Goal: Task Accomplishment & Management: Manage account settings

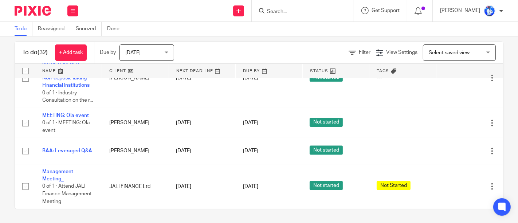
scroll to position [864, 0]
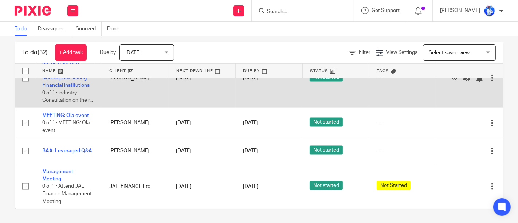
click at [474, 87] on div "Edit task Delete" at bounding box center [469, 78] width 52 height 18
click at [488, 82] on div at bounding box center [491, 77] width 7 height 7
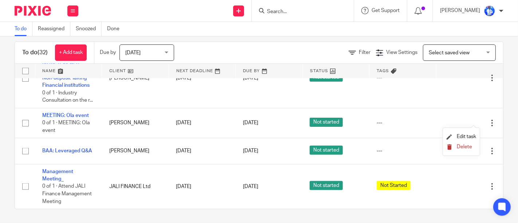
click at [466, 145] on span "Delete" at bounding box center [464, 146] width 15 height 5
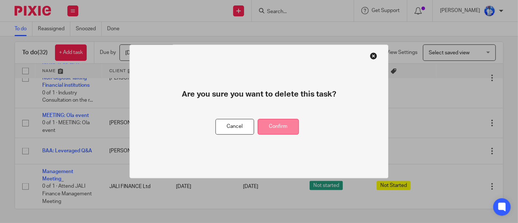
click at [289, 119] on button "Confirm" at bounding box center [278, 127] width 41 height 16
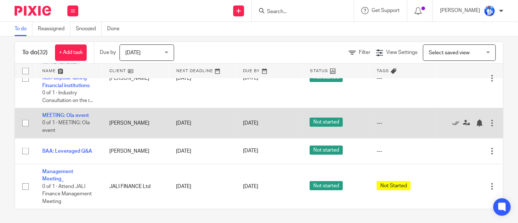
scroll to position [839, 0]
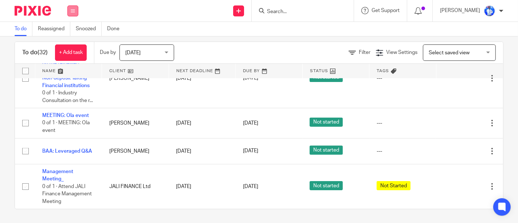
click at [75, 8] on button at bounding box center [72, 10] width 11 height 11
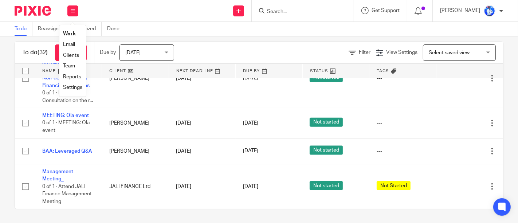
click at [68, 44] on link "Email" at bounding box center [69, 44] width 12 height 5
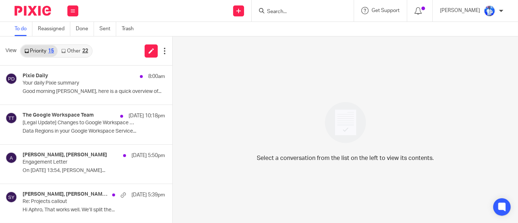
click at [70, 49] on link "Other 22" at bounding box center [75, 51] width 34 height 12
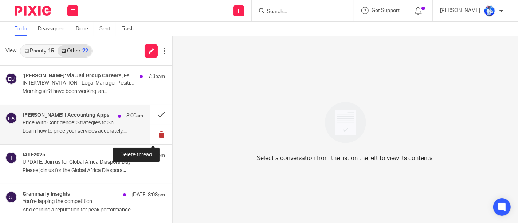
click at [152, 136] on button at bounding box center [161, 134] width 22 height 19
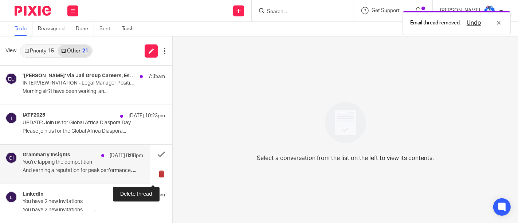
click at [153, 174] on button at bounding box center [161, 173] width 22 height 19
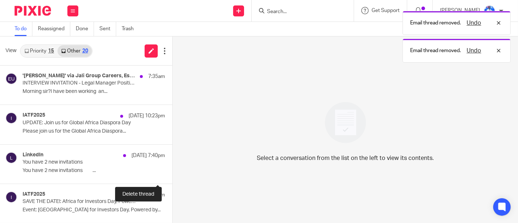
click at [172, 174] on button at bounding box center [175, 173] width 6 height 19
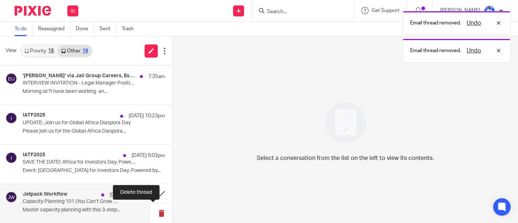
click at [152, 211] on button at bounding box center [161, 213] width 22 height 19
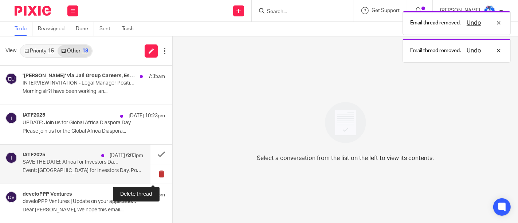
click at [154, 173] on button at bounding box center [161, 173] width 22 height 19
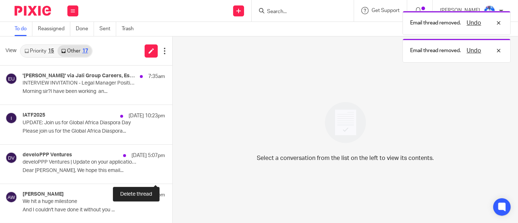
click at [172, 173] on button at bounding box center [175, 173] width 6 height 19
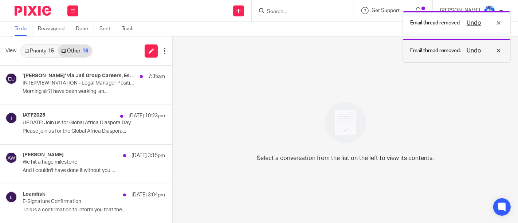
click at [474, 52] on button "Undo" at bounding box center [473, 50] width 19 height 9
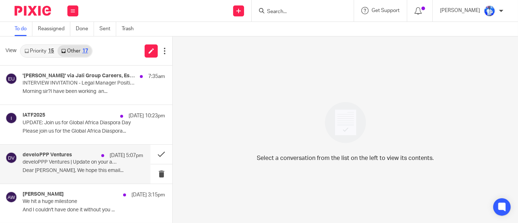
click at [97, 160] on p "develoPPP Ventures | Update on your application for Cohort 9" at bounding box center [71, 162] width 97 height 6
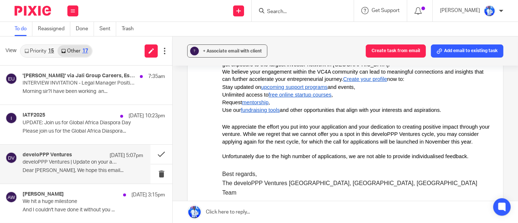
scroll to position [148, 0]
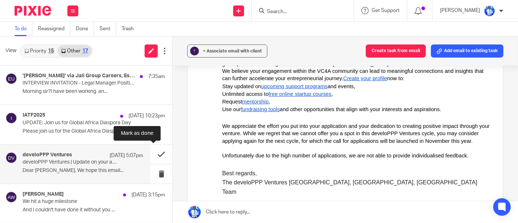
click at [155, 157] on button at bounding box center [161, 154] width 22 height 19
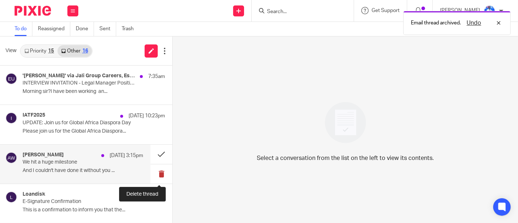
click at [157, 176] on button at bounding box center [161, 173] width 22 height 19
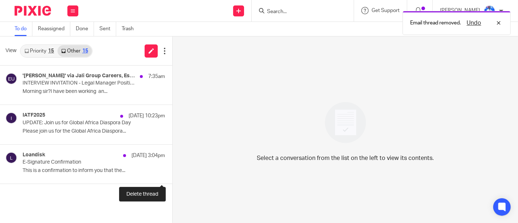
click at [172, 176] on button at bounding box center [175, 173] width 6 height 19
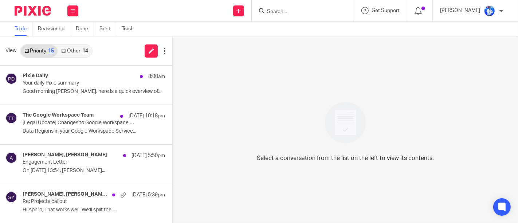
click at [83, 49] on div "14" at bounding box center [85, 50] width 6 height 5
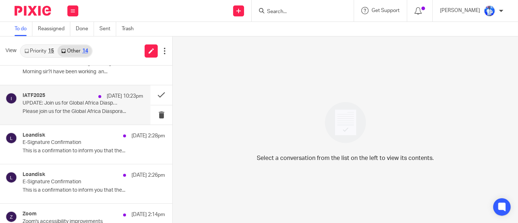
scroll to position [22, 0]
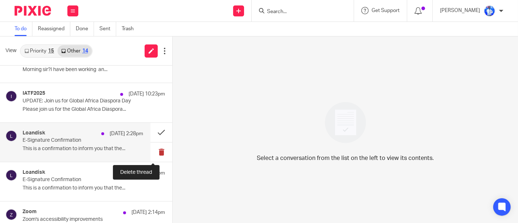
click at [151, 156] on button at bounding box center [161, 151] width 22 height 19
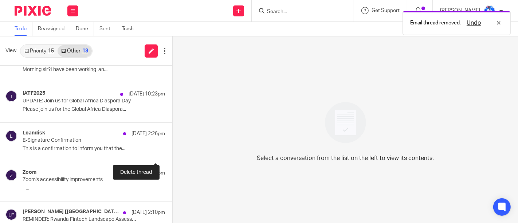
click at [172, 156] on button at bounding box center [175, 151] width 6 height 19
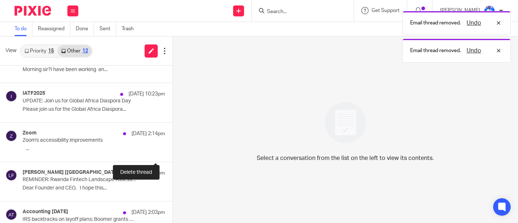
click at [172, 156] on button at bounding box center [175, 151] width 6 height 19
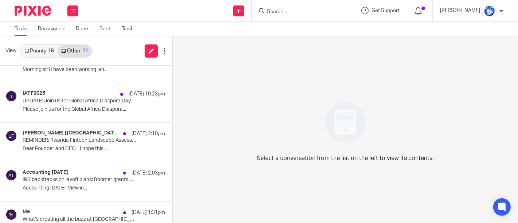
click at [239, 86] on div "Select a conversation from the list on the left to view its contents." at bounding box center [345, 129] width 345 height 186
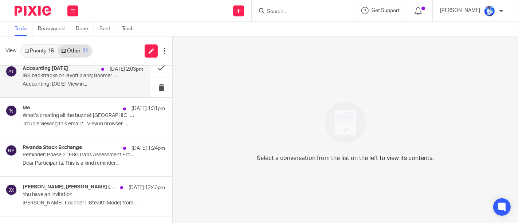
scroll to position [141, 0]
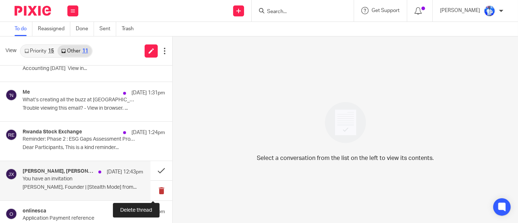
click at [155, 191] on button at bounding box center [161, 190] width 22 height 19
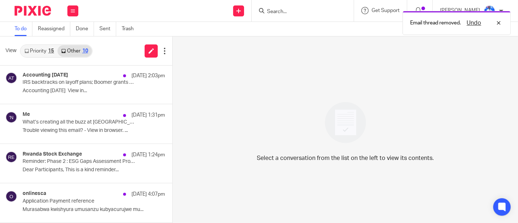
scroll to position [118, 0]
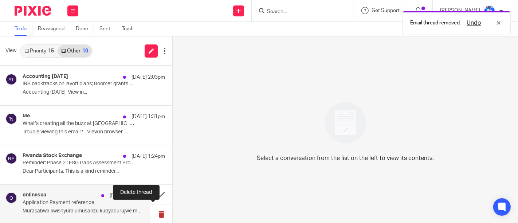
click at [151, 211] on button at bounding box center [161, 213] width 22 height 19
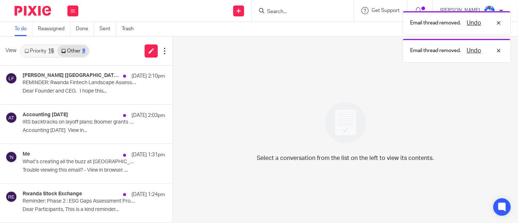
scroll to position [79, 0]
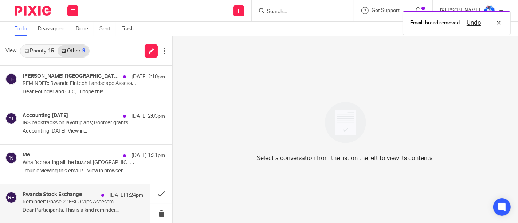
click at [98, 192] on div "25 Aug 1:24pm" at bounding box center [121, 195] width 46 height 7
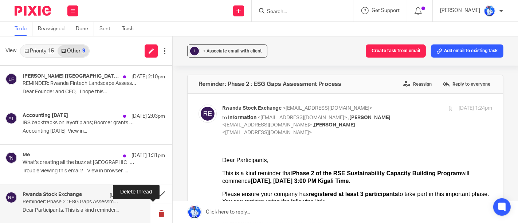
scroll to position [0, 0]
click at [150, 213] on button at bounding box center [161, 213] width 22 height 19
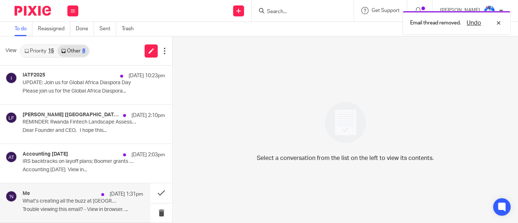
scroll to position [39, 0]
click at [110, 194] on p "25 Aug 1:31pm" at bounding box center [127, 194] width 34 height 7
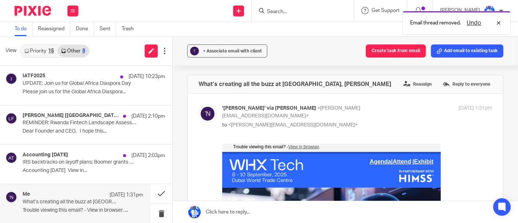
scroll to position [0, 0]
click at [156, 215] on button at bounding box center [161, 213] width 22 height 19
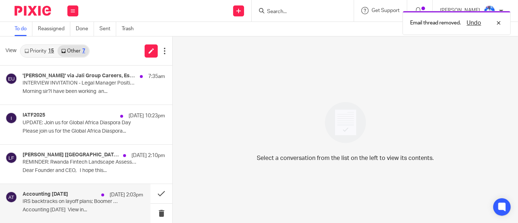
click at [106, 207] on p "Accounting Today View in..." at bounding box center [83, 210] width 121 height 6
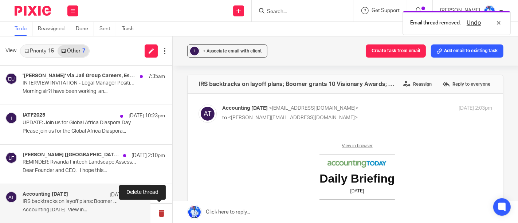
click at [162, 213] on button at bounding box center [161, 213] width 22 height 19
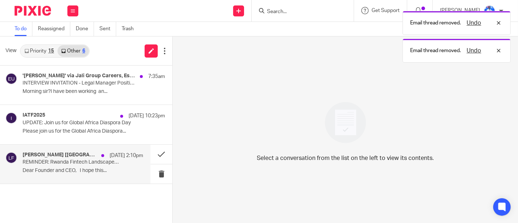
click at [78, 152] on h4 "Leila Rwagasana [Rwanda Finance]" at bounding box center [60, 155] width 75 height 6
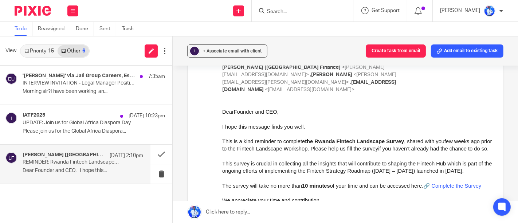
scroll to position [66, 0]
drag, startPoint x: 1, startPoint y: 63, endPoint x: 212, endPoint y: 161, distance: 231.6
click at [163, 156] on button at bounding box center [161, 154] width 22 height 19
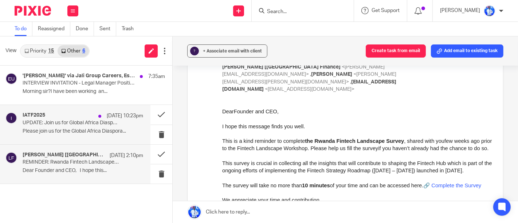
click at [77, 122] on p "UPDATE: Join us for Global Africa Diaspora Day" at bounding box center [71, 123] width 97 height 6
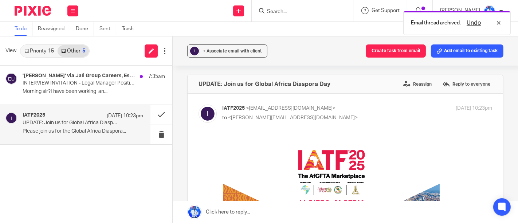
scroll to position [0, 0]
click at [161, 134] on button at bounding box center [161, 134] width 22 height 19
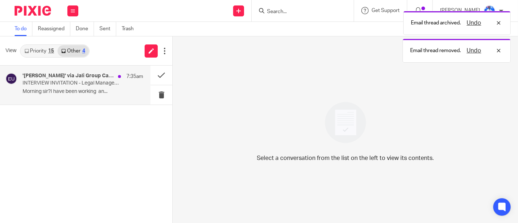
click at [118, 87] on div "'Abizeyimana John' via Jali Group Careers, Esperance Umubyeyi 7:35am INTERVIEW …" at bounding box center [83, 85] width 121 height 24
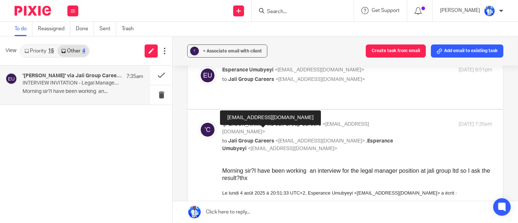
scroll to position [40, 0]
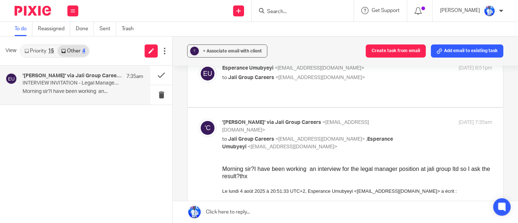
click at [266, 178] on div "Morning sir?I have been working an interview for the legal manager position at …" at bounding box center [357, 172] width 270 height 15
click at [118, 166] on div "'Abizeyimana John' via Jali Group Careers, Esperance Umubyeyi 7:35am INTERVIEW …" at bounding box center [86, 144] width 172 height 157
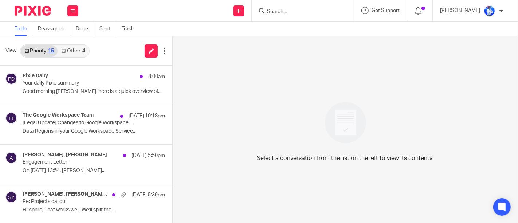
click at [71, 52] on link "Other 4" at bounding box center [73, 51] width 31 height 12
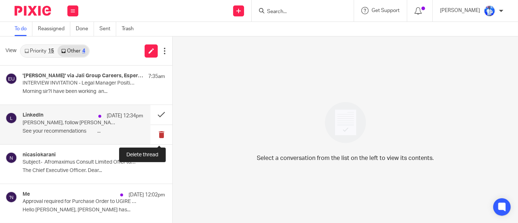
click at [160, 133] on button at bounding box center [161, 134] width 22 height 19
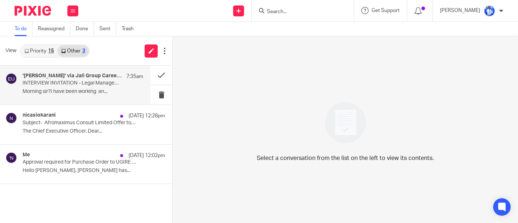
click at [95, 97] on div "'Abizeyimana John' via Jali Group Careers, Esperance Umubyeyi 7:35am INTERVIEW …" at bounding box center [83, 85] width 121 height 24
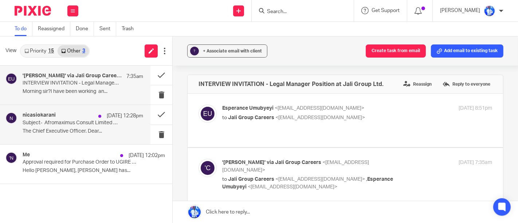
click at [109, 133] on p "The Chief Executive Officer. Dear..." at bounding box center [83, 131] width 121 height 6
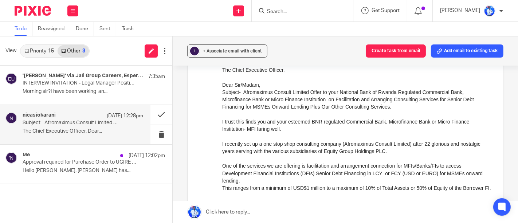
scroll to position [73, 0]
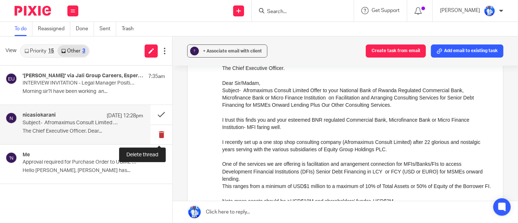
click at [160, 137] on button at bounding box center [161, 134] width 22 height 19
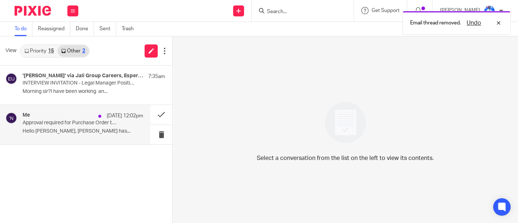
click at [128, 136] on div "Me 25 Aug 12:02pm Approval required for Purchase Order to UGIRE COMPANY LTD Hel…" at bounding box center [83, 124] width 121 height 24
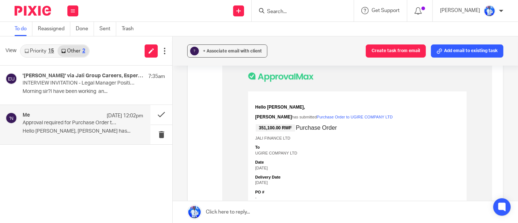
scroll to position [83, 0]
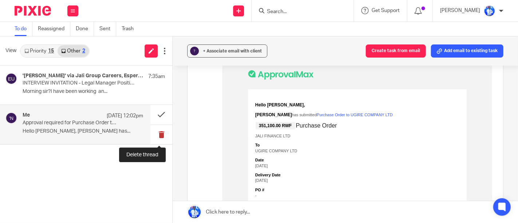
click at [158, 134] on button at bounding box center [161, 134] width 22 height 19
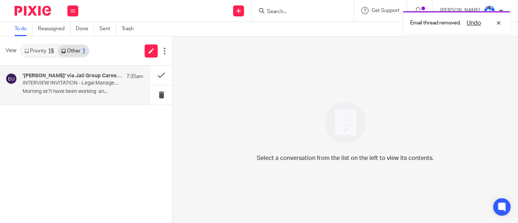
click at [105, 87] on div "'Abizeyimana John' via Jali Group Careers, Esperance Umubyeyi 7:35am INTERVIEW …" at bounding box center [83, 85] width 121 height 24
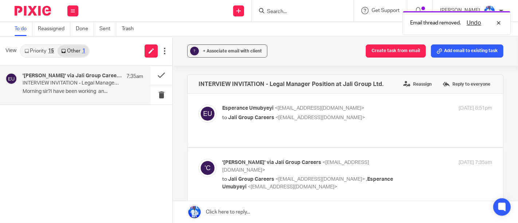
scroll to position [0, 0]
click at [160, 77] on button at bounding box center [161, 75] width 22 height 19
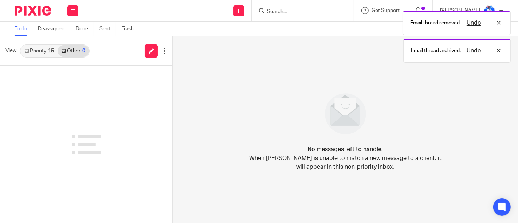
click at [44, 47] on link "Priority 15" at bounding box center [39, 51] width 37 height 12
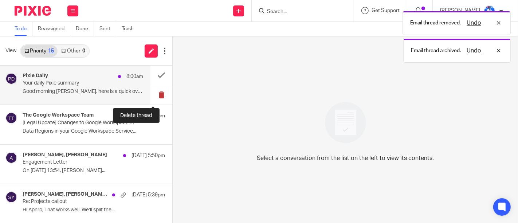
click at [155, 96] on button at bounding box center [161, 94] width 22 height 19
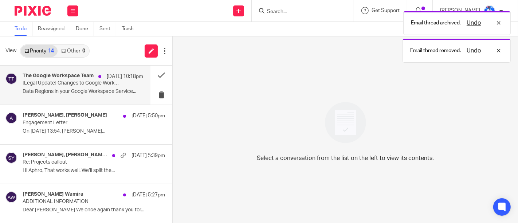
click at [120, 88] on div "The Google Workspace Team 25 Aug 10:18pm [Legal Update] Changes to Google Works…" at bounding box center [83, 85] width 121 height 24
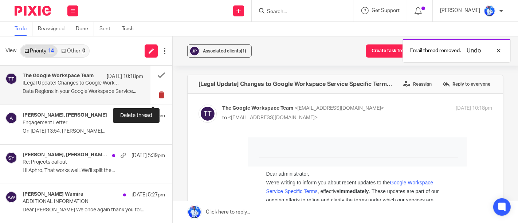
click at [156, 98] on button at bounding box center [161, 94] width 22 height 19
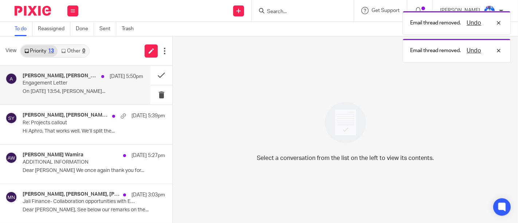
click at [109, 99] on div "andrew, Nicholas Kuria 25 Aug 5:50pm Engagement Letter On 2025-08-25 13:54, Nic…" at bounding box center [75, 85] width 150 height 39
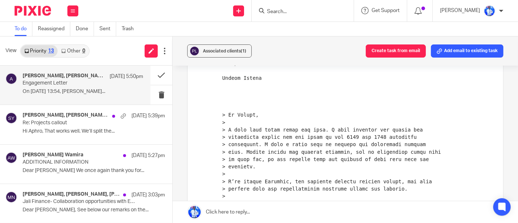
scroll to position [277, 0]
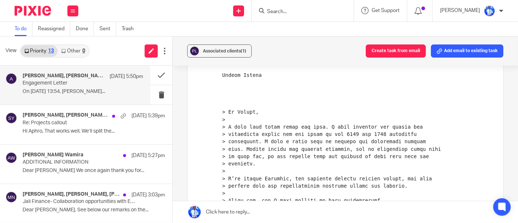
click at [194, 125] on label at bounding box center [345, 204] width 315 height 559
checkbox input "false"
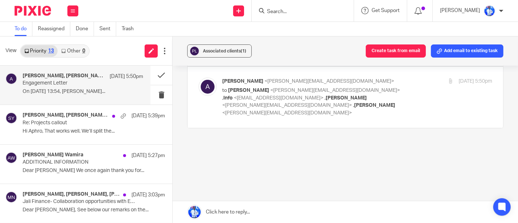
scroll to position [75, 0]
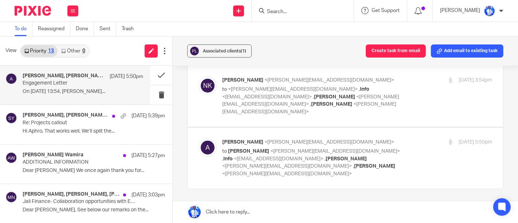
drag, startPoint x: 194, startPoint y: 125, endPoint x: 219, endPoint y: 173, distance: 53.8
click at [219, 173] on div "Engagement Letter Reassign Reply to everyone andrew <andrew@awopartners.com> to…" at bounding box center [345, 120] width 316 height 240
click at [196, 187] on div "Engagement Letter Reassign Reply to everyone andrew <andrew@awopartners.com> to…" at bounding box center [345, 120] width 316 height 240
drag, startPoint x: 196, startPoint y: 187, endPoint x: 206, endPoint y: 175, distance: 15.3
click at [206, 175] on div "Engagement Letter Reassign Reply to everyone andrew <andrew@awopartners.com> to…" at bounding box center [345, 120] width 316 height 240
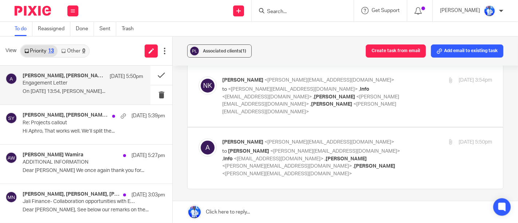
click at [243, 190] on div "Engagement Letter Reassign Reply to everyone andrew <andrew@awopartners.com> to…" at bounding box center [345, 120] width 316 height 240
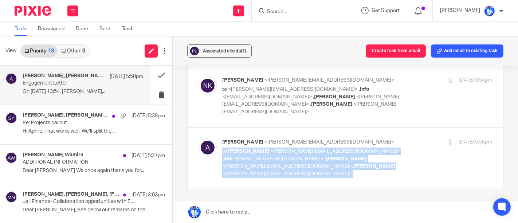
click at [243, 190] on div "Engagement Letter Reassign Reply to everyone andrew <andrew@awopartners.com> to…" at bounding box center [345, 120] width 316 height 240
click at [156, 75] on button at bounding box center [161, 75] width 22 height 19
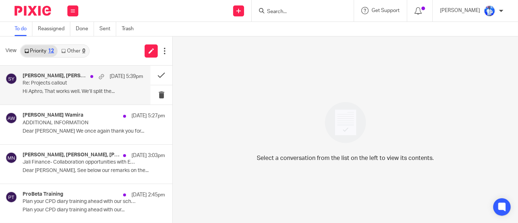
click at [113, 73] on p "25 Aug 5:39pm" at bounding box center [127, 76] width 34 height 7
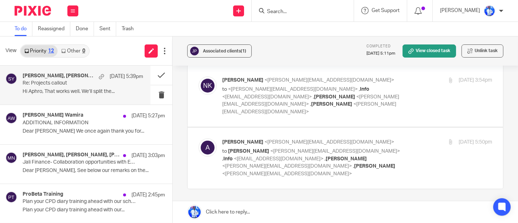
click at [117, 89] on p "Hi Aphro, That works well. We’ll split the..." at bounding box center [83, 92] width 121 height 6
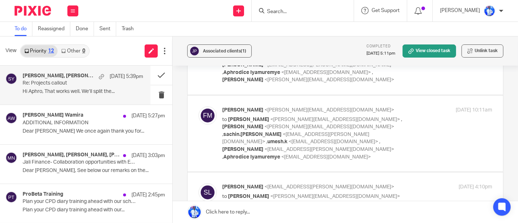
click at [117, 89] on p "Hi Aphro, That works well. We’ll split the..." at bounding box center [83, 92] width 121 height 6
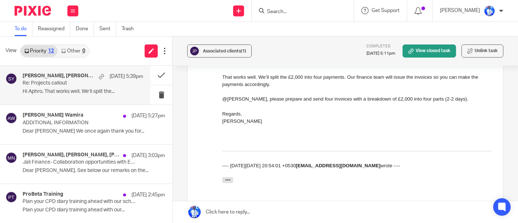
scroll to position [1867, 0]
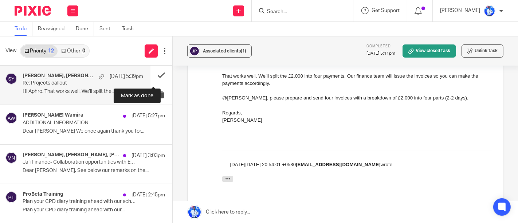
click at [155, 76] on button at bounding box center [161, 75] width 22 height 19
click at [151, 79] on button at bounding box center [161, 75] width 22 height 19
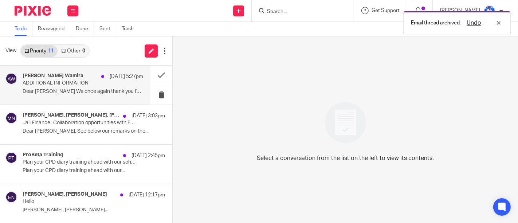
click at [120, 98] on div "Andrew Omondi Wamira 25 Aug 5:27pm ADDITIONAL INFORMATION Dear Eduardo We once …" at bounding box center [75, 85] width 150 height 39
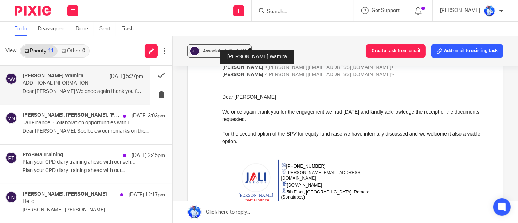
scroll to position [64, 0]
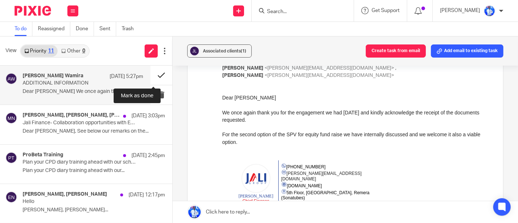
click at [156, 72] on button at bounding box center [161, 75] width 22 height 19
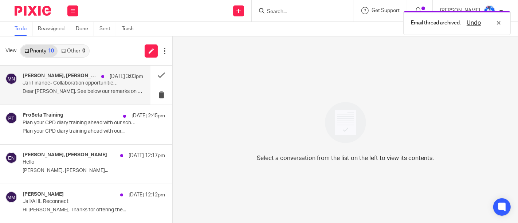
click at [87, 79] on div "Marie Rose Nyirabavakure, Andrew Omondi Wamira, Janet Gatera 25 Aug 3:03pm" at bounding box center [83, 76] width 121 height 7
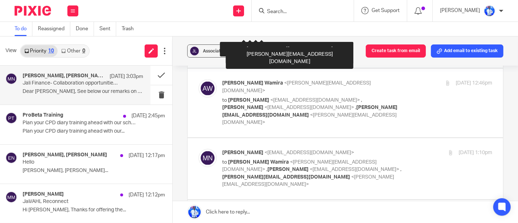
scroll to position [859, 0]
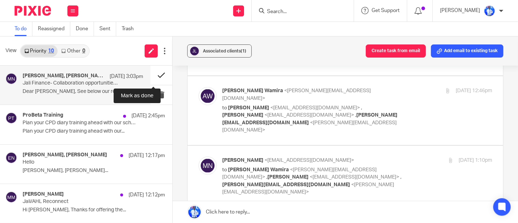
click at [152, 73] on button at bounding box center [161, 75] width 22 height 19
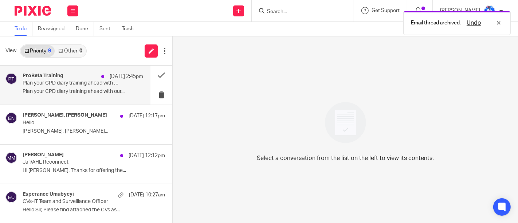
click at [86, 88] on div "ProBeta Training 25 Aug 2:45pm Plan your CPD diary training ahead with our sche…" at bounding box center [83, 85] width 121 height 24
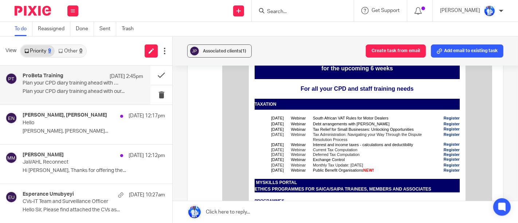
scroll to position [129, 0]
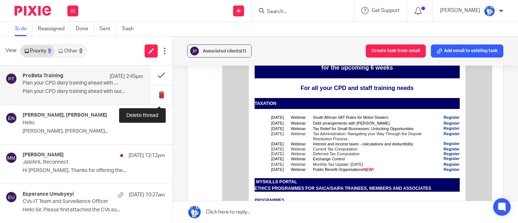
click at [157, 97] on button at bounding box center [161, 94] width 22 height 19
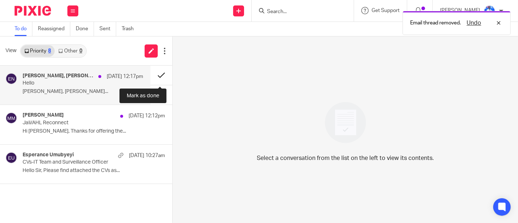
click at [163, 80] on button at bounding box center [161, 75] width 22 height 19
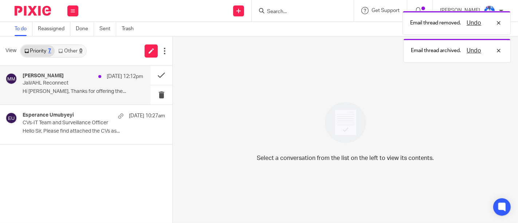
click at [109, 80] on p "Jali/AHL Reconnect" at bounding box center [71, 83] width 97 height 6
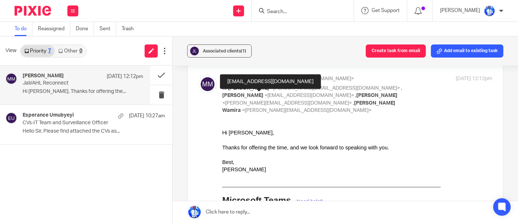
scroll to position [29, 0]
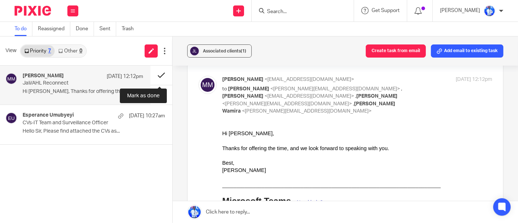
click at [161, 75] on button at bounding box center [161, 75] width 22 height 19
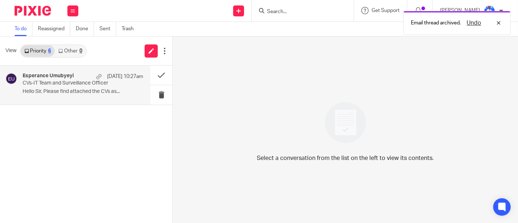
click at [78, 83] on p "CVs-IT Team and Surveillance Officer" at bounding box center [71, 83] width 97 height 6
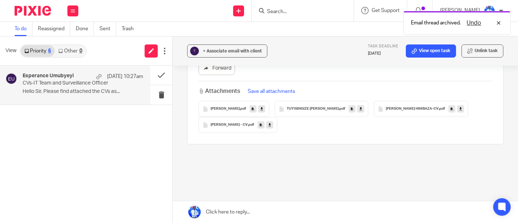
scroll to position [299, 0]
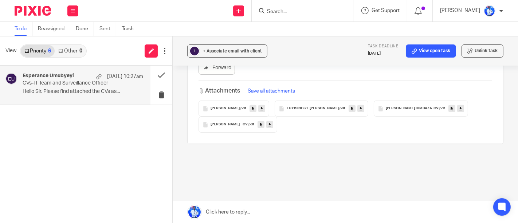
click at [227, 126] on div "Frank MUKESHIMANA - CV .pdf" at bounding box center [238, 125] width 79 height 16
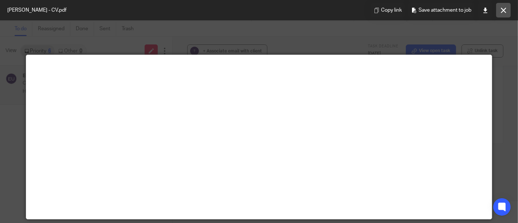
click at [501, 9] on icon at bounding box center [503, 10] width 5 height 5
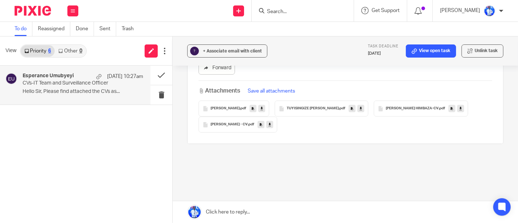
click at [423, 112] on div "Alain Honore HIMBAZA-CV .pdf" at bounding box center [421, 109] width 94 height 16
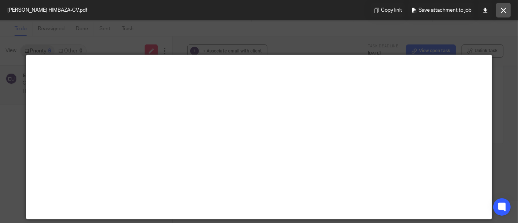
click at [499, 5] on button at bounding box center [503, 10] width 15 height 15
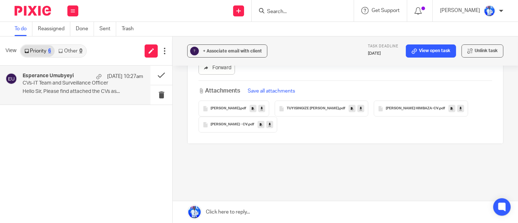
click at [320, 107] on span "TUYISINGIZE Benjamin - CV" at bounding box center [313, 108] width 52 height 4
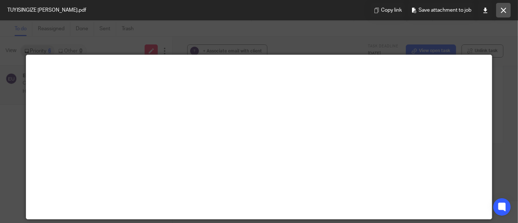
click at [503, 9] on icon at bounding box center [503, 10] width 5 height 5
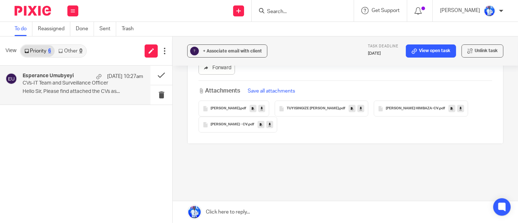
click at [234, 106] on span "Igihozo jean christian cv" at bounding box center [225, 108] width 29 height 4
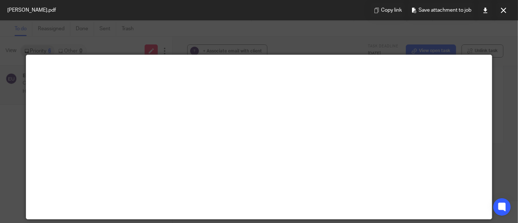
scroll to position [51, 0]
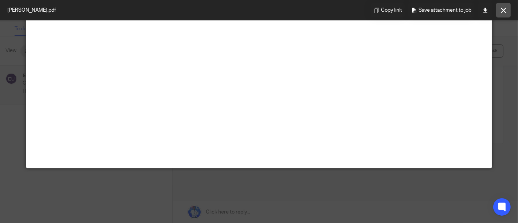
click at [506, 11] on icon at bounding box center [503, 10] width 5 height 5
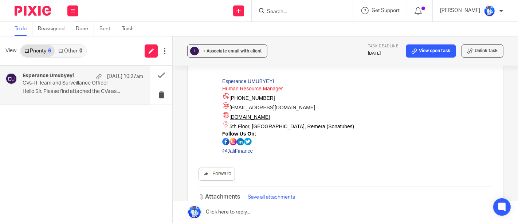
scroll to position [192, 0]
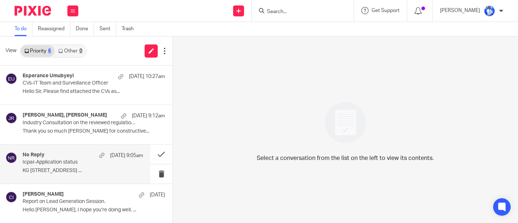
scroll to position [78, 0]
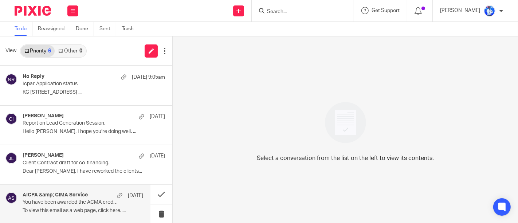
click at [35, 208] on p "To view this email as a web page, click here. ..." at bounding box center [83, 211] width 121 height 6
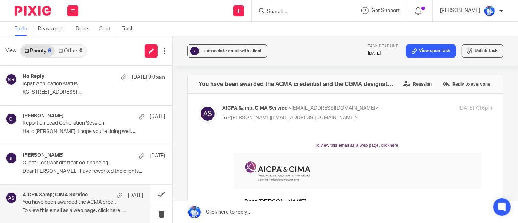
scroll to position [0, 0]
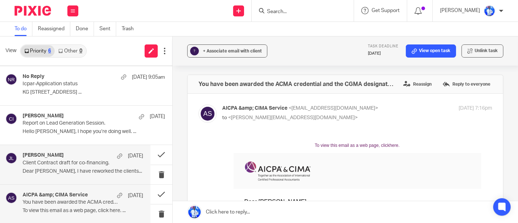
click at [46, 170] on p "Dear [PERSON_NAME], I have reworked the clients..." at bounding box center [83, 171] width 121 height 6
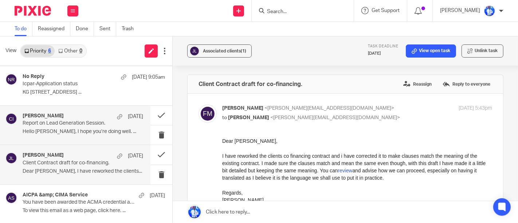
click at [50, 137] on div "Cedric Irambona 18 Aug Report on Lead Generation Session. Hello Felix, I hope y…" at bounding box center [83, 125] width 121 height 24
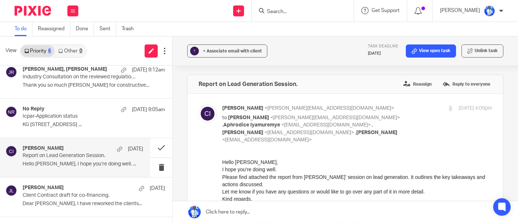
scroll to position [33, 0]
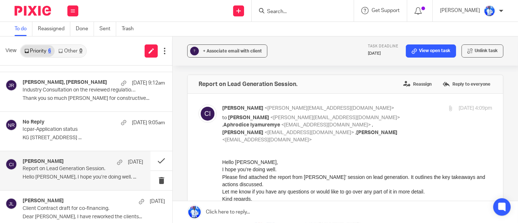
click at [50, 137] on p "KG 686 ST, House #10 PO Box: 3213 Kigali ..." at bounding box center [94, 138] width 142 height 6
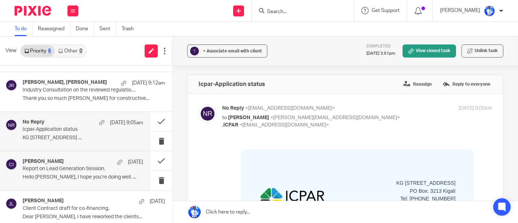
scroll to position [0, 0]
click at [52, 172] on div "Cedric Irambona 18 Aug Report on Lead Generation Session. Hello Felix, I hope y…" at bounding box center [83, 170] width 121 height 24
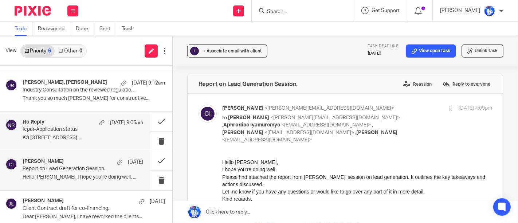
click at [60, 135] on p "KG 686 ST, House #10 PO Box: 3213 Kigali ..." at bounding box center [83, 138] width 121 height 6
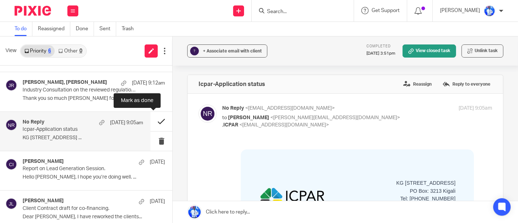
click at [150, 124] on button at bounding box center [161, 121] width 22 height 19
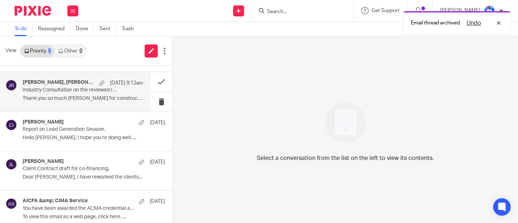
click at [94, 97] on p "Thank you so much Felix for constructive..." at bounding box center [83, 98] width 121 height 6
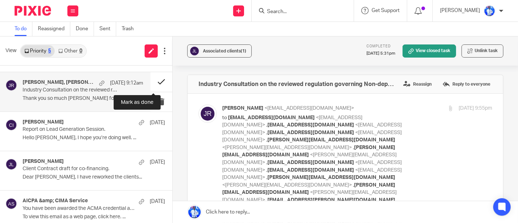
click at [153, 79] on button at bounding box center [161, 81] width 22 height 19
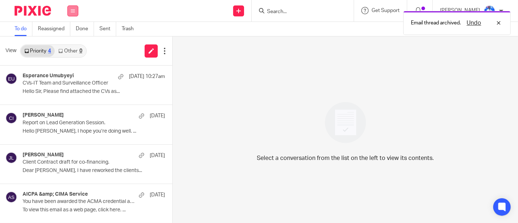
click at [71, 11] on icon at bounding box center [73, 11] width 4 height 4
click at [71, 32] on link "Work" at bounding box center [69, 33] width 12 height 5
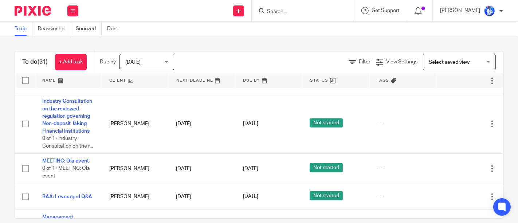
scroll to position [762, 0]
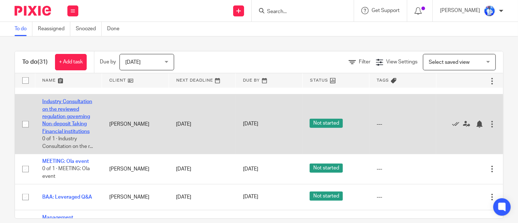
click at [59, 134] on link "Industry Consultation on the reviewed regulation governing Non-deposit Taking F…" at bounding box center [67, 116] width 50 height 35
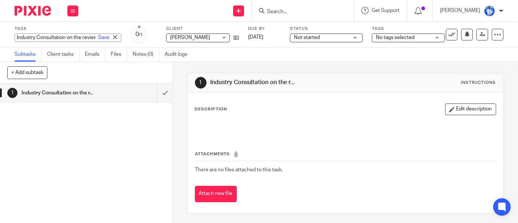
click at [75, 35] on div "Industry Consultation on the reviewed regulation governing Non-deposit Taking F…" at bounding box center [68, 38] width 107 height 8
click at [75, 35] on input "MEETING: Industry Consulltta" at bounding box center [68, 38] width 107 height 8
type input "MEETING: Industry Consultation"
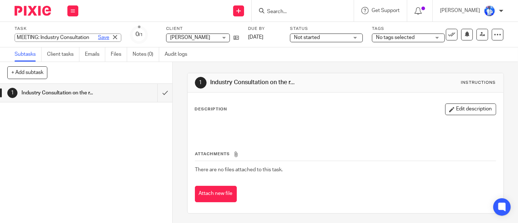
scroll to position [0, 11]
click at [71, 9] on icon at bounding box center [73, 11] width 4 height 4
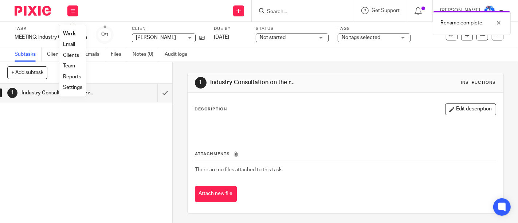
click at [71, 33] on link "Work" at bounding box center [69, 33] width 13 height 5
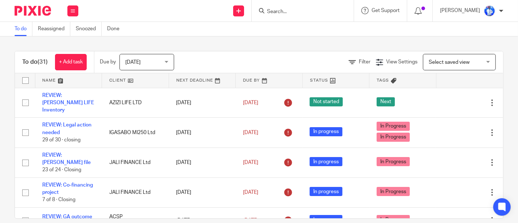
click at [227, 55] on div "Filter View Settings View Settings Manage saved views Select saved view Select …" at bounding box center [345, 62] width 316 height 16
